Goal: Find specific page/section: Find specific page/section

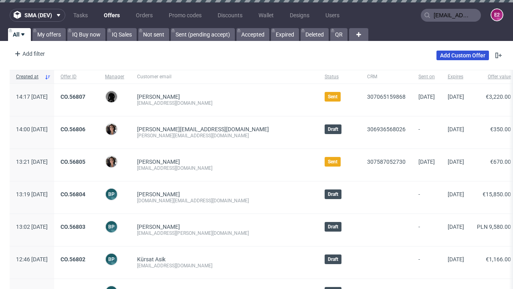
type input "[EMAIL_ADDRESS][DOMAIN_NAME]"
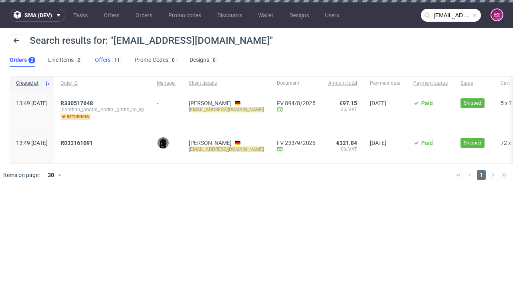
click at [108, 60] on link "Offers 11" at bounding box center [108, 60] width 27 height 13
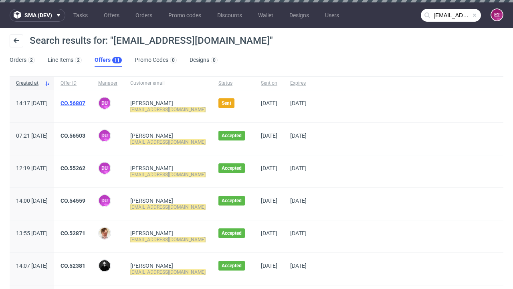
click at [85, 103] on link "CO.56807" at bounding box center [73, 103] width 25 height 6
